Goal: Find specific page/section: Find specific page/section

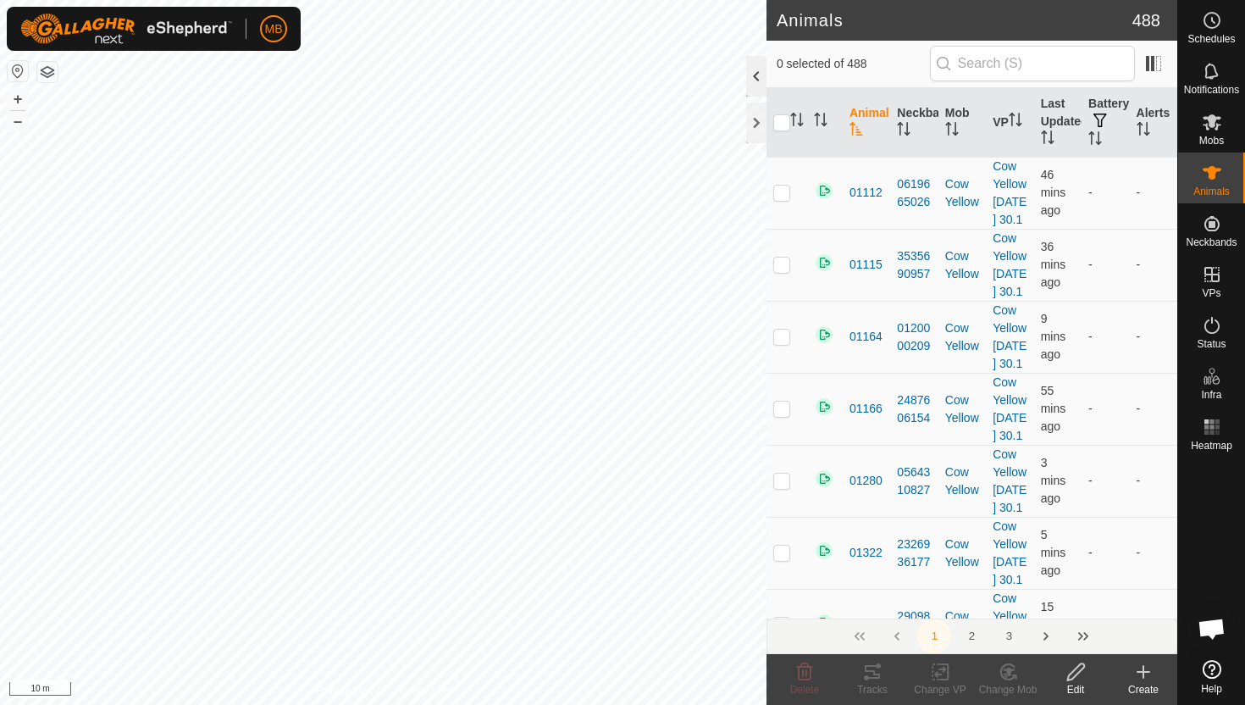
click at [750, 75] on div at bounding box center [756, 76] width 20 height 41
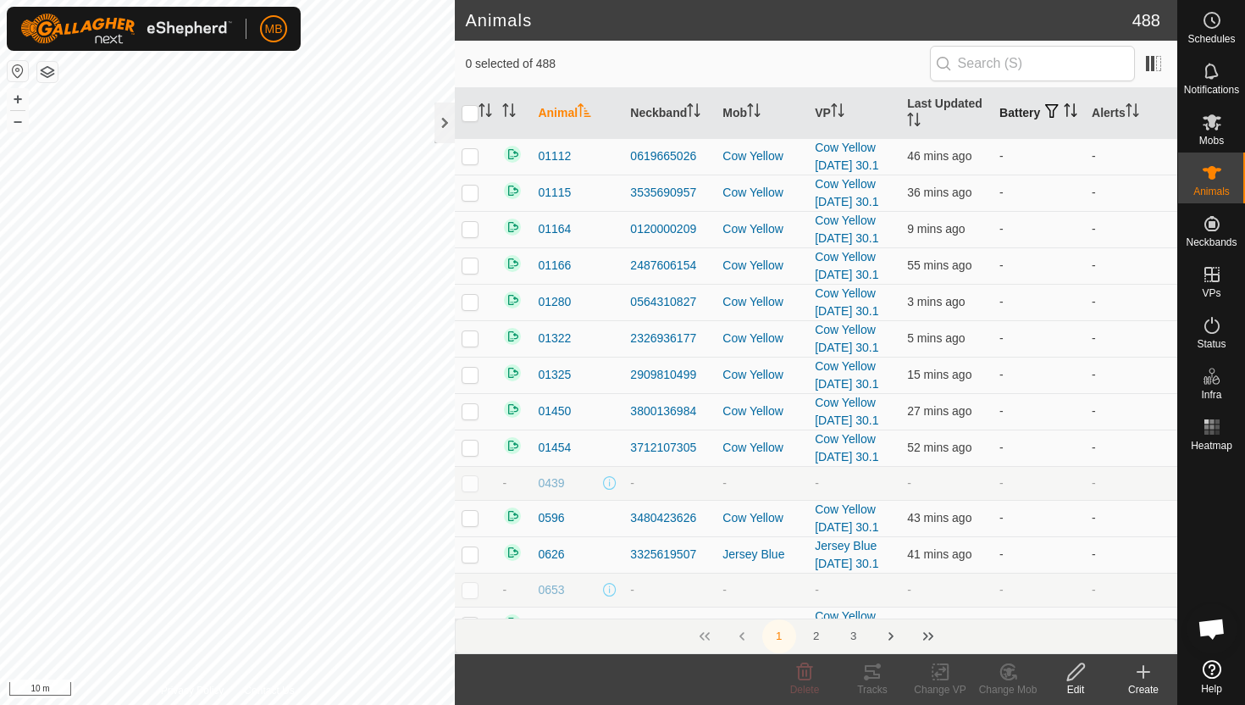
click at [1064, 117] on icon "Activate to sort" at bounding box center [1071, 110] width 14 height 14
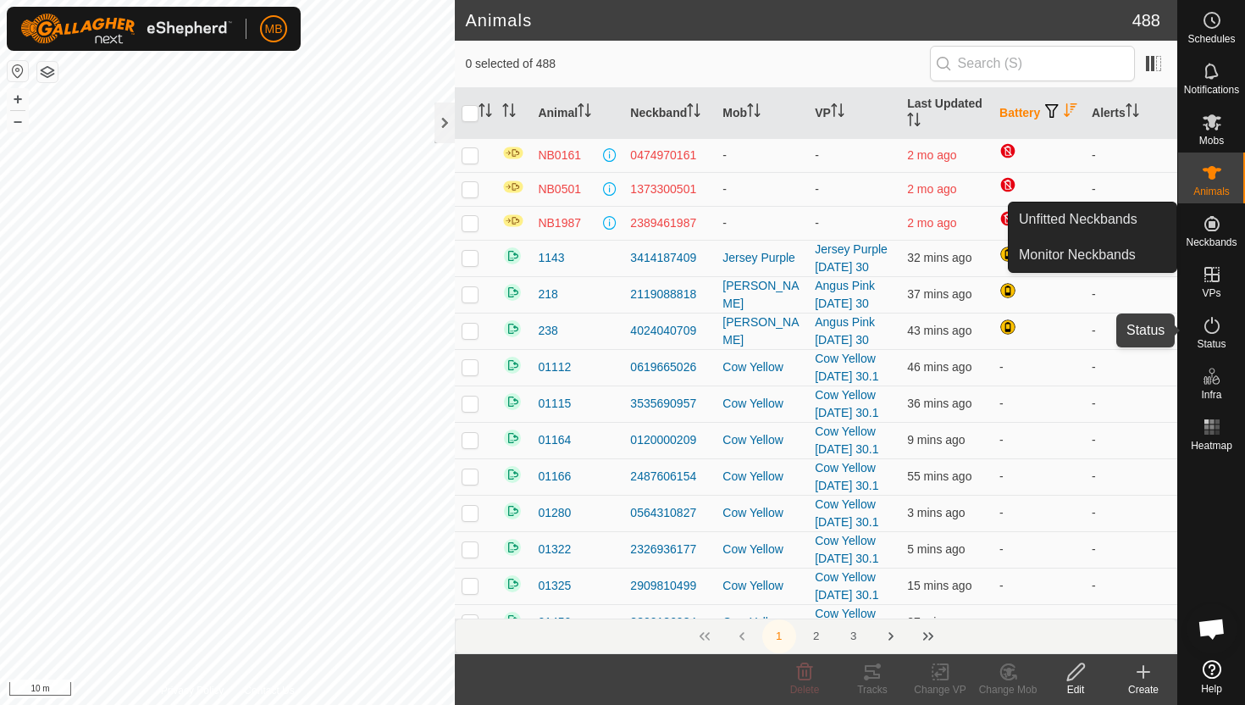
click at [1212, 319] on icon at bounding box center [1212, 325] width 20 height 20
